Goal: Task Accomplishment & Management: Manage account settings

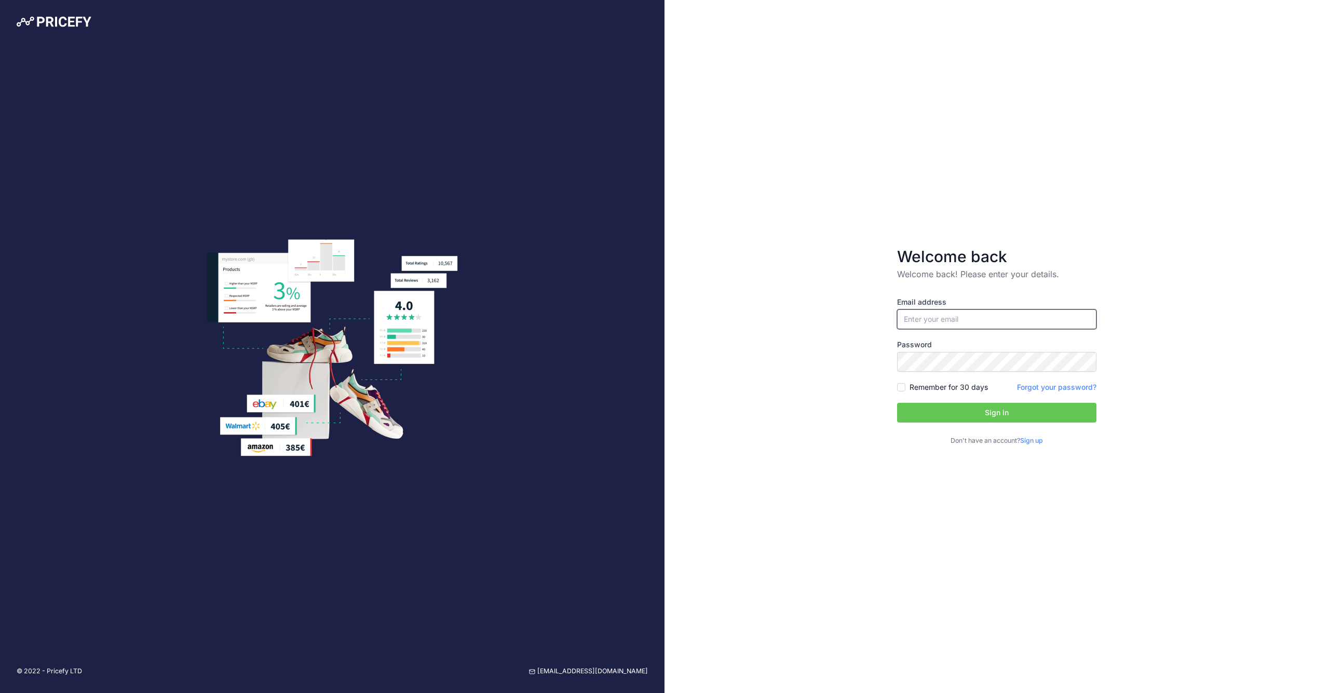
type input "[EMAIL_ADDRESS][DOMAIN_NAME]"
click at [937, 386] on label "Remember for 30 days" at bounding box center [949, 387] width 78 height 10
click at [906, 386] on input "Remember for 30 days" at bounding box center [901, 387] width 8 height 8
checkbox input "true"
click at [960, 405] on button "Sign in" at bounding box center [996, 413] width 199 height 20
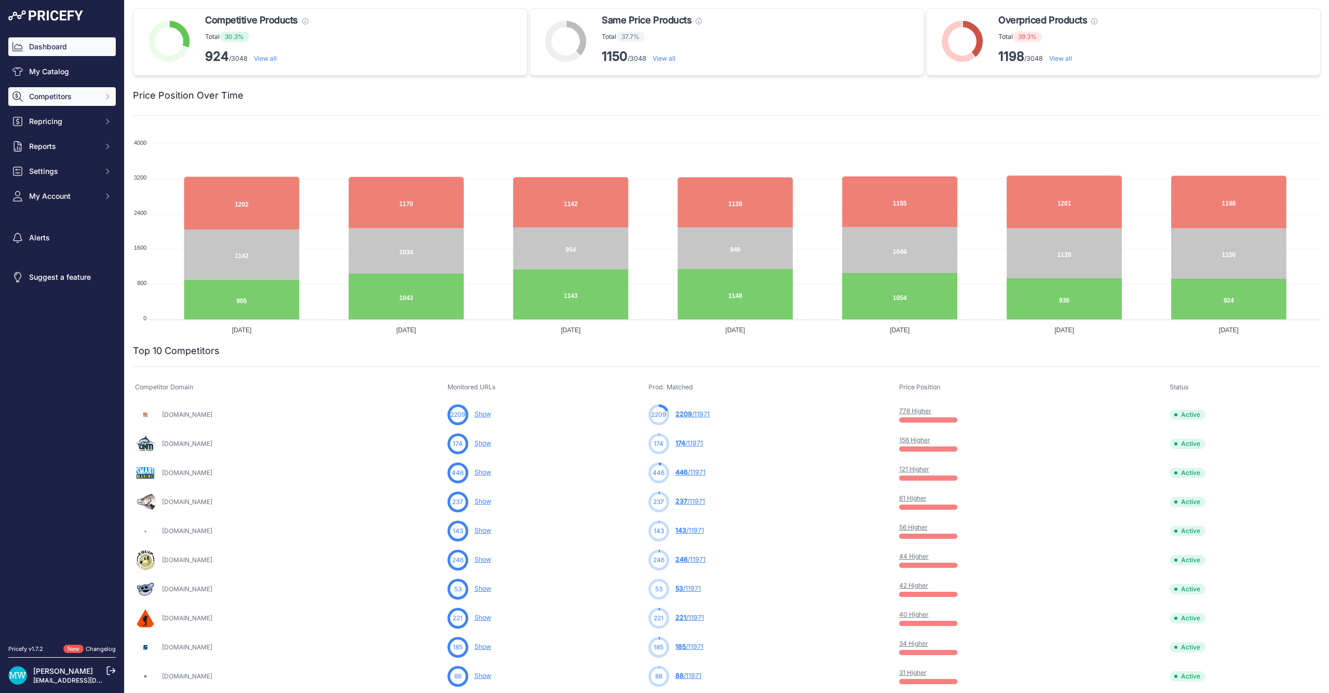
click at [35, 98] on span "Competitors" at bounding box center [63, 96] width 68 height 10
click at [54, 72] on link "My Catalog" at bounding box center [61, 71] width 107 height 19
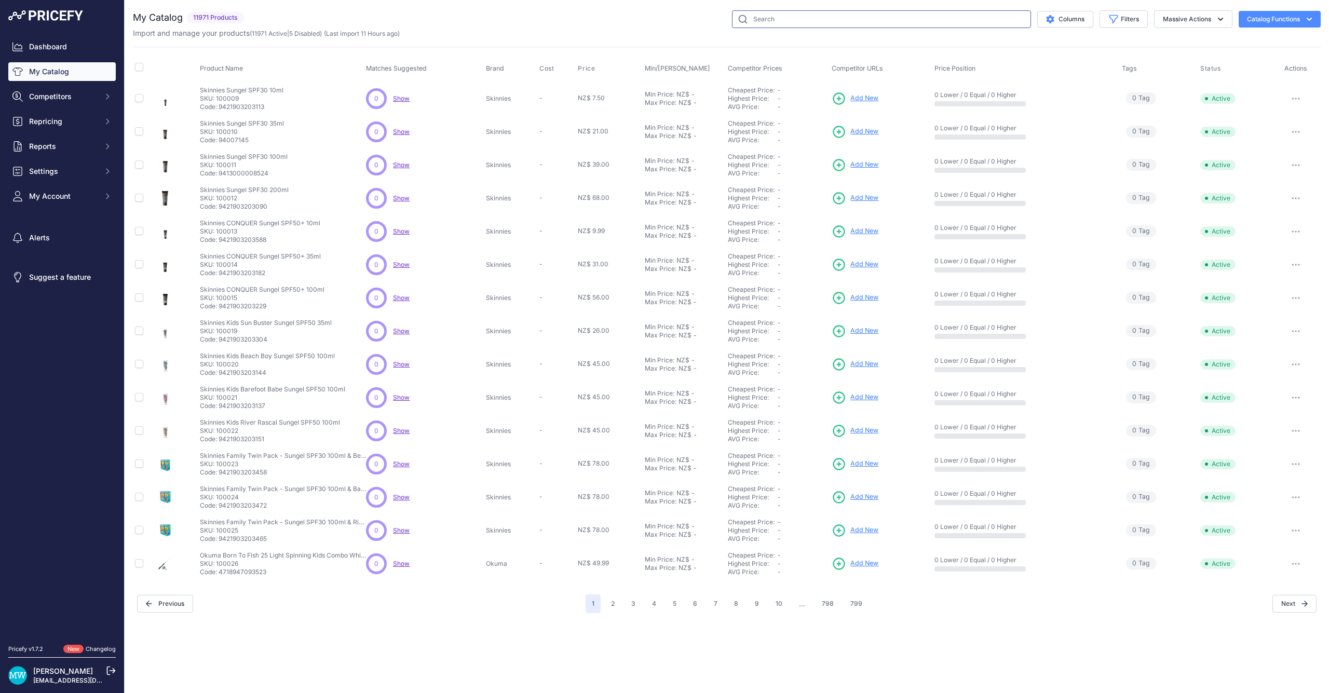
click at [800, 23] on input "text" at bounding box center [881, 19] width 299 height 18
click at [759, 23] on input "text" at bounding box center [881, 19] width 299 height 18
paste input "114963"
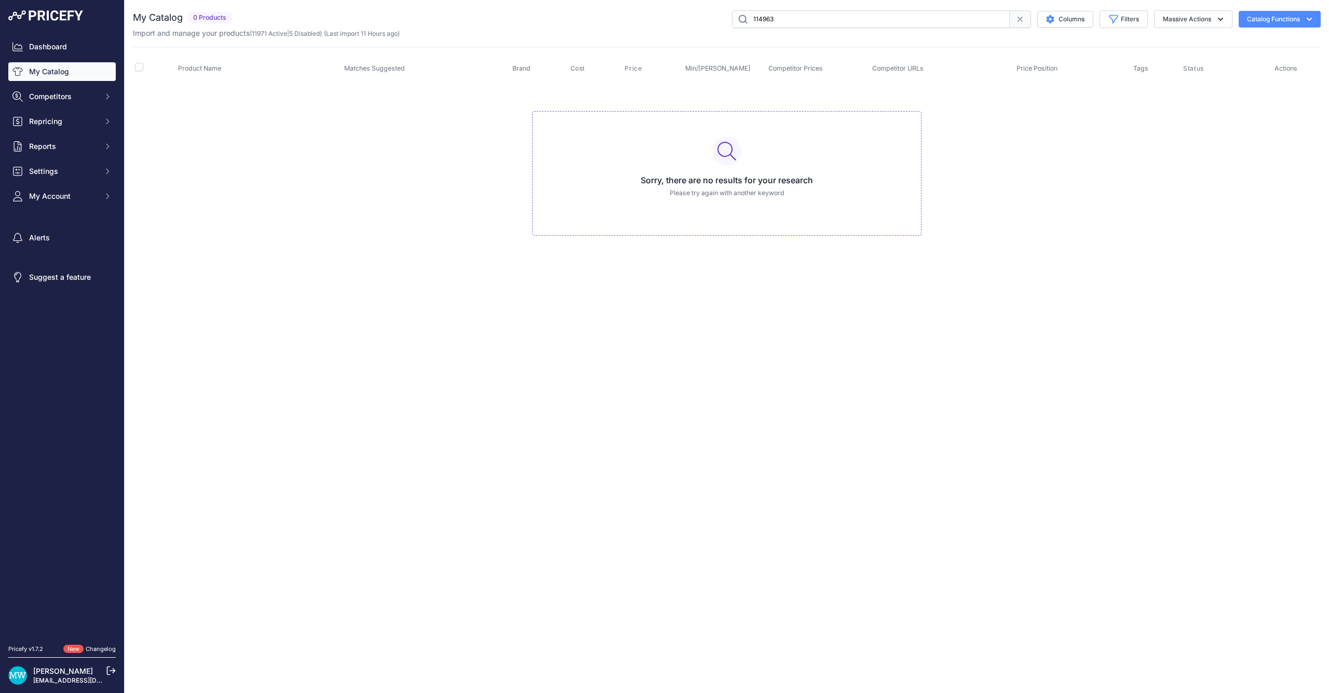
drag, startPoint x: 899, startPoint y: 19, endPoint x: 662, endPoint y: 25, distance: 237.4
click at [662, 25] on div "114963 Columns Filters Status All Status Only Enabled Only Disabled" at bounding box center [779, 19] width 1084 height 18
type input "1"
